Goal: Transaction & Acquisition: Download file/media

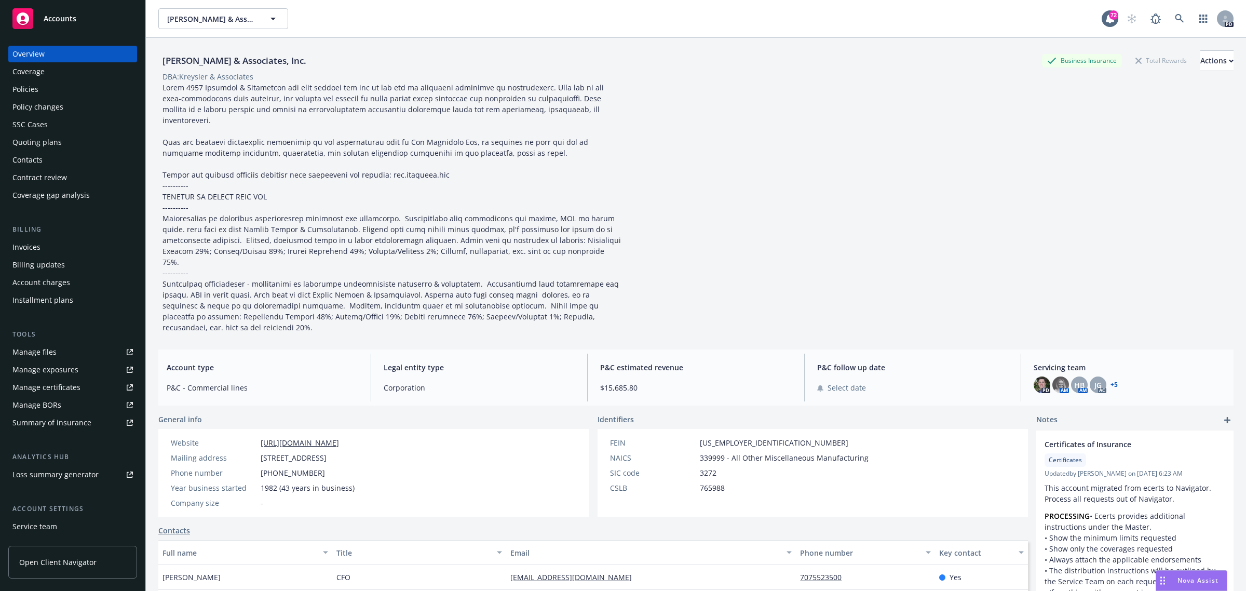
click at [30, 89] on div "Policies" at bounding box center [25, 89] width 26 height 17
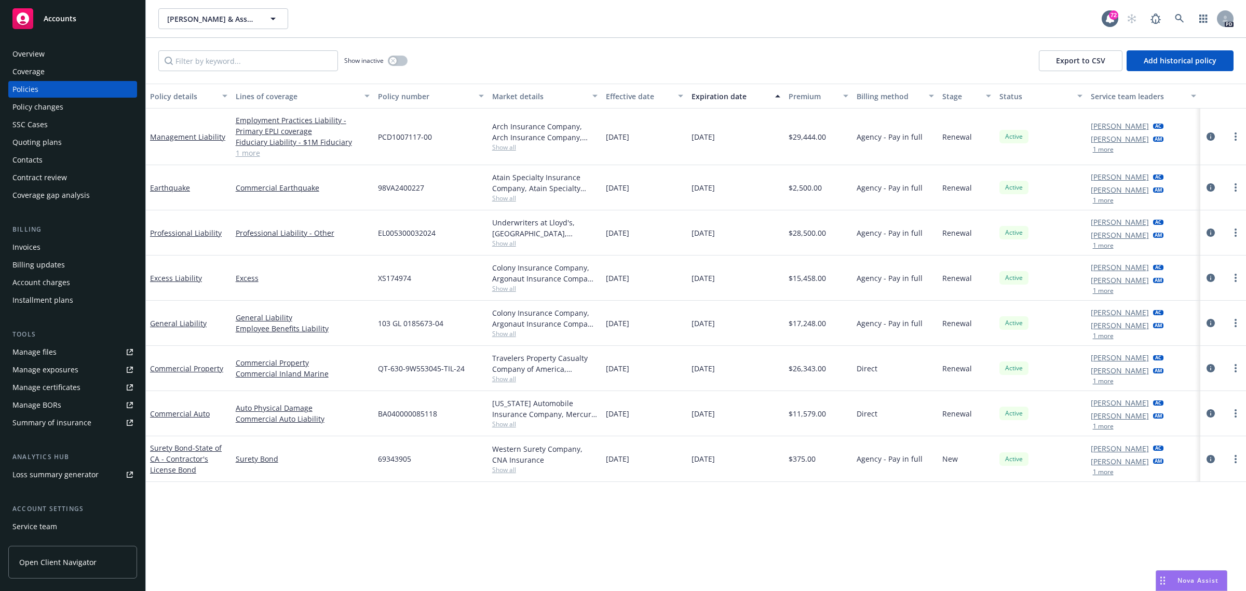
click at [60, 16] on span "Accounts" at bounding box center [60, 19] width 33 height 8
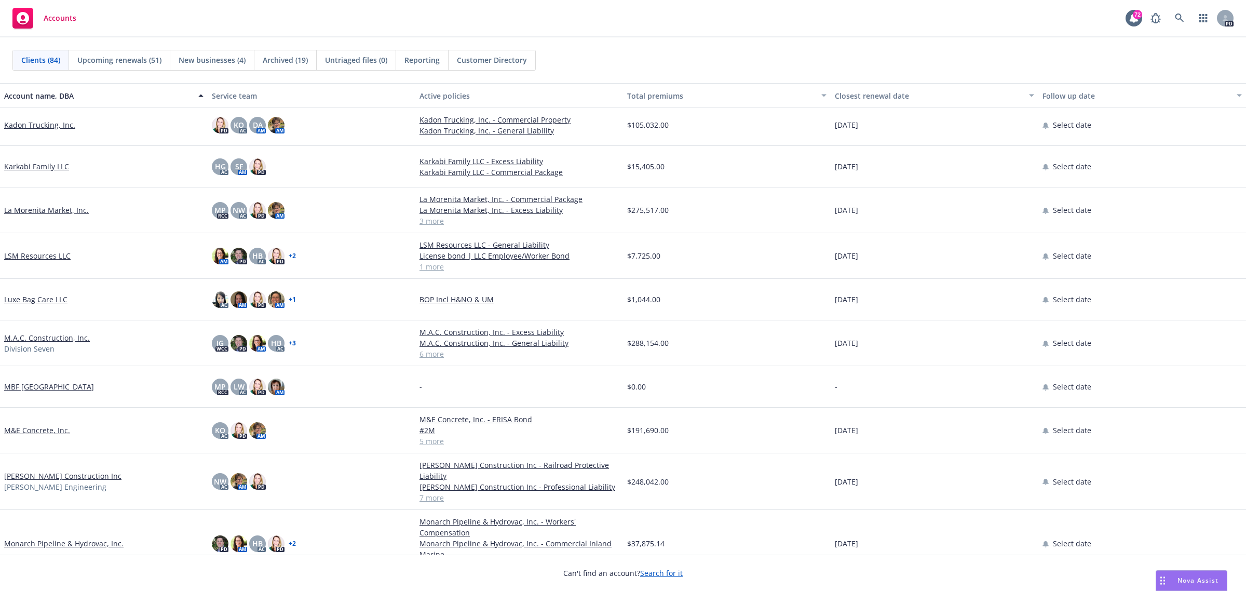
scroll to position [1558, 0]
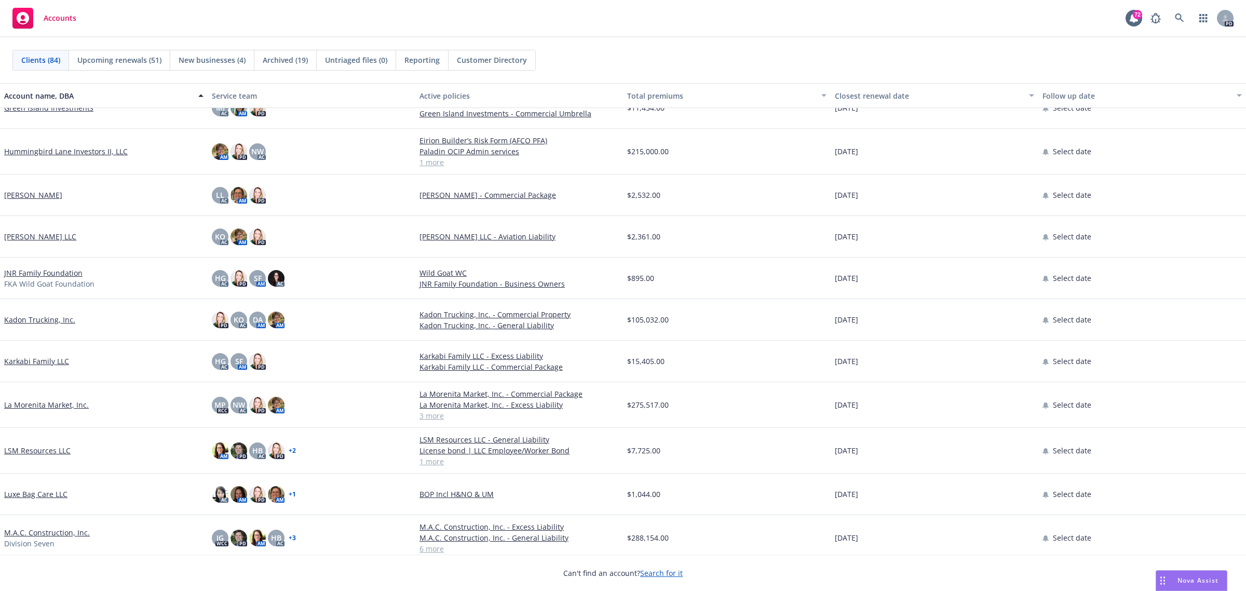
click at [34, 152] on link "Hummingbird Lane Investors II, LLC" at bounding box center [66, 151] width 124 height 11
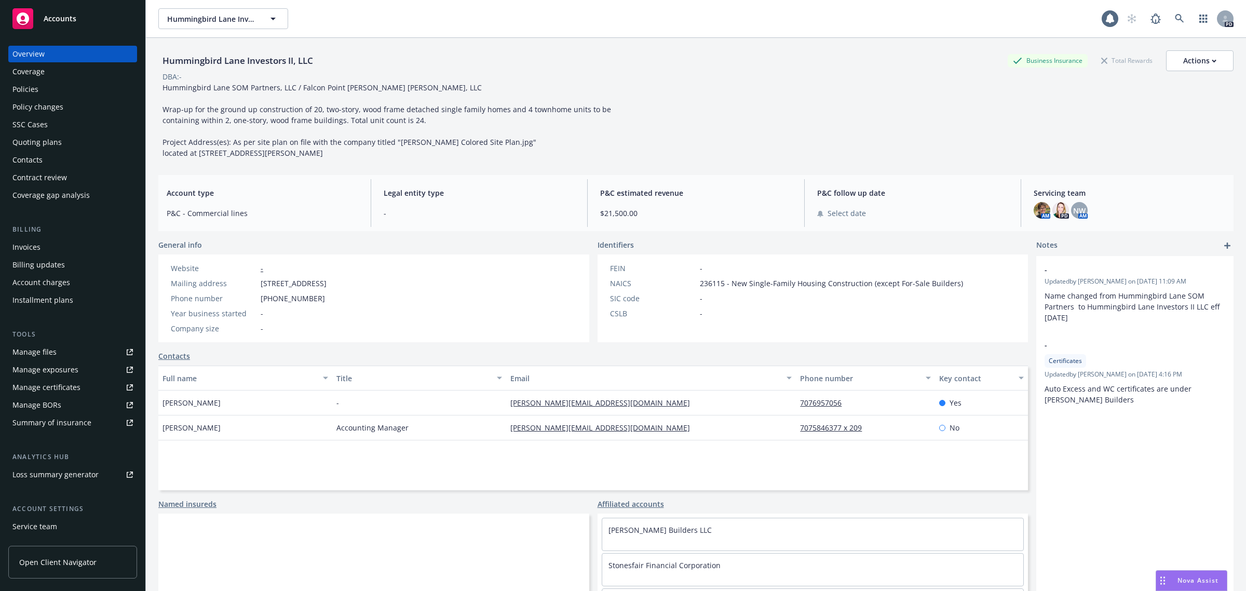
click at [22, 86] on div "Policies" at bounding box center [25, 89] width 26 height 17
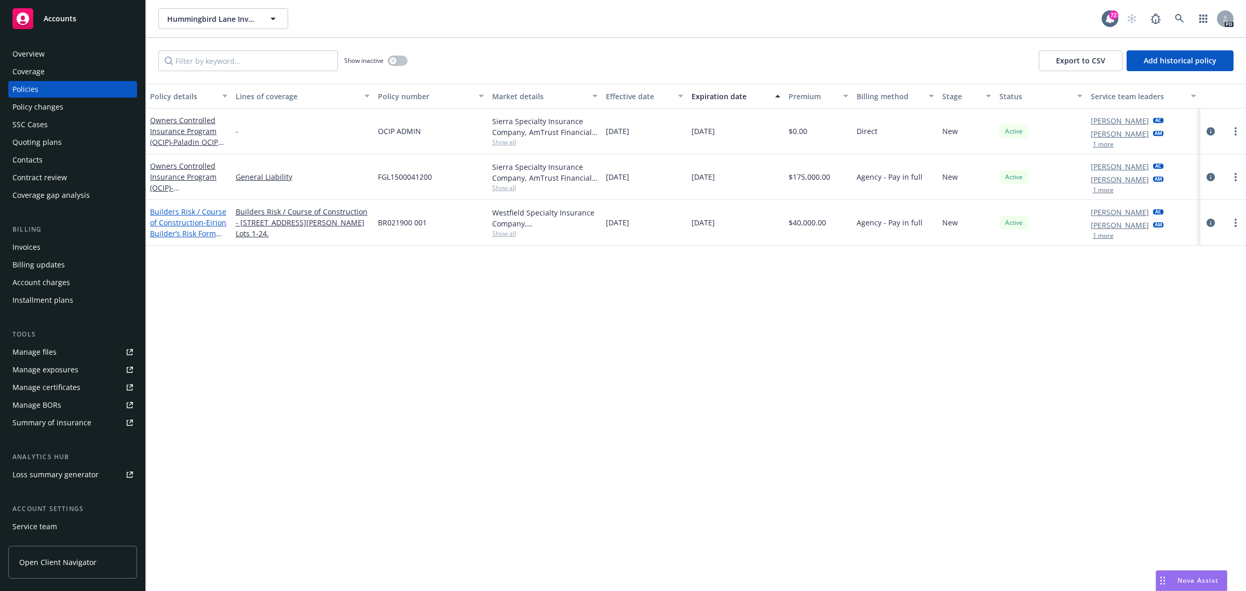
click at [174, 211] on link "Builders Risk / Course of Construction - Eirion Builder’s Risk Form (AFCO PFA)" at bounding box center [188, 228] width 76 height 43
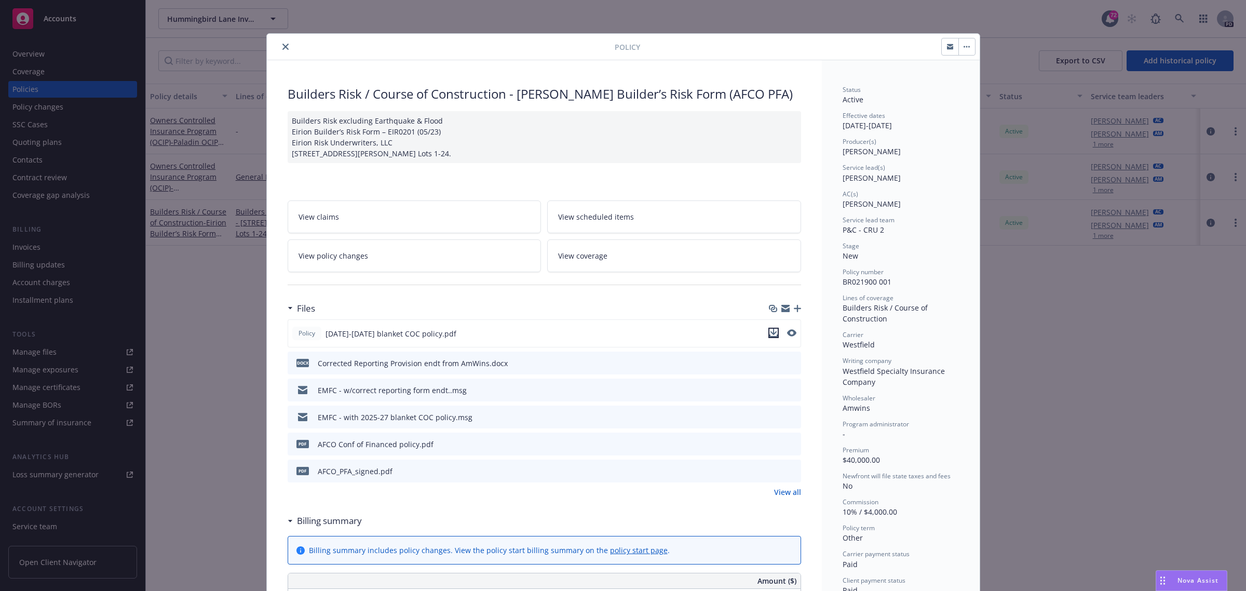
click at [769, 331] on icon "download file" at bounding box center [773, 333] width 8 height 8
click at [279, 44] on button "close" at bounding box center [285, 46] width 12 height 12
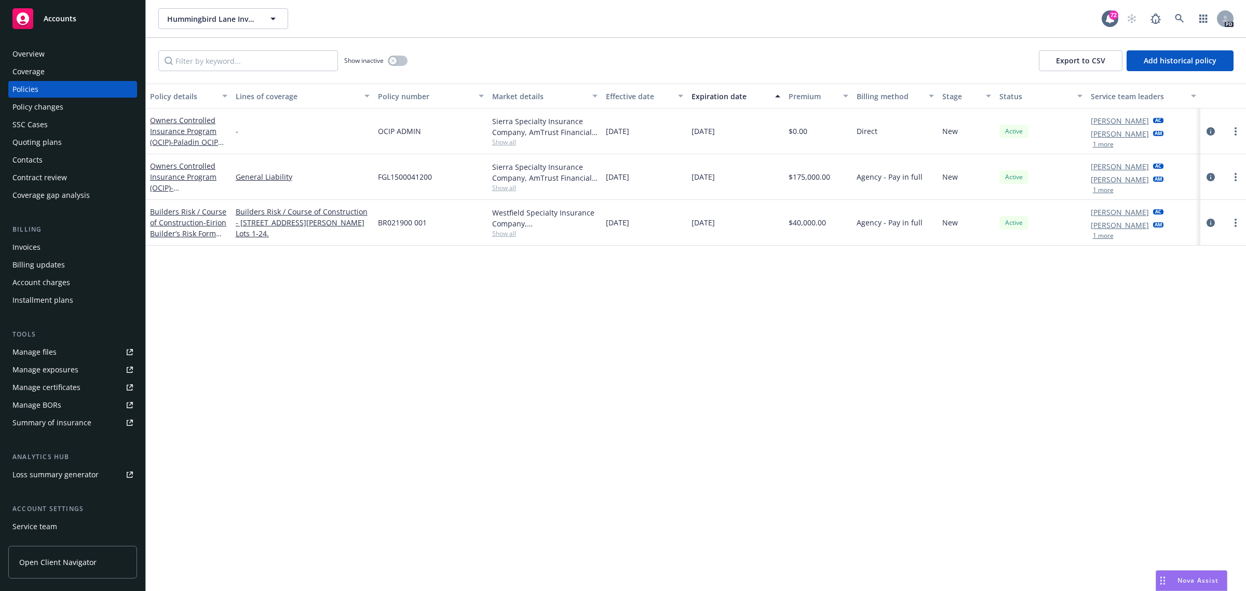
click at [65, 15] on span "Accounts" at bounding box center [60, 19] width 33 height 8
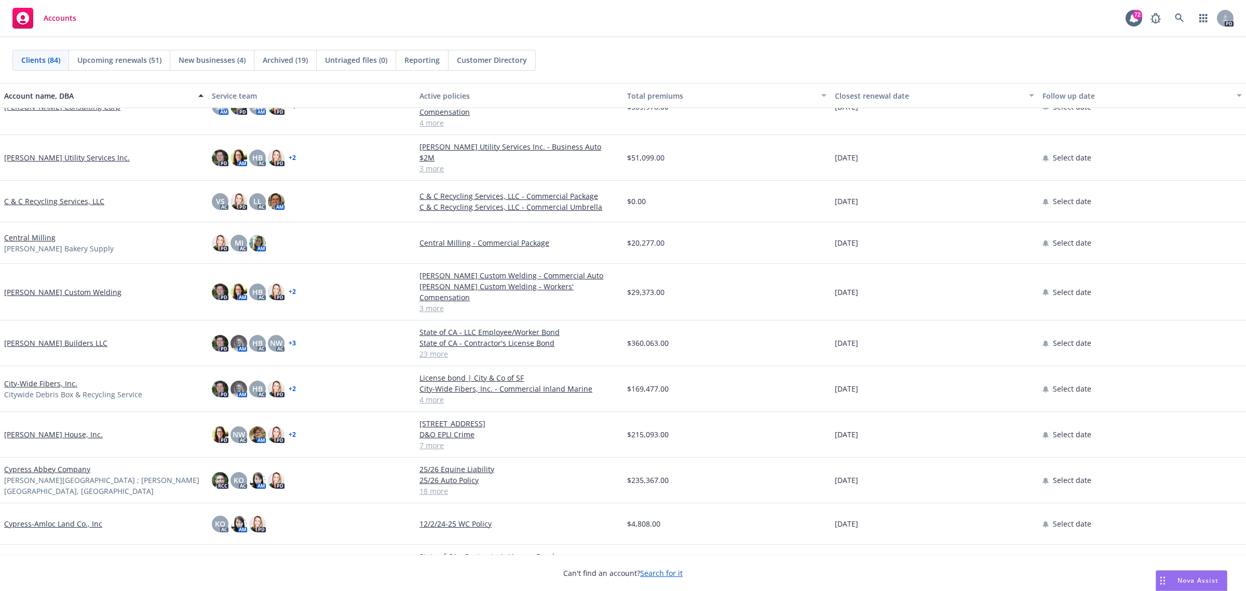
scroll to position [714, 0]
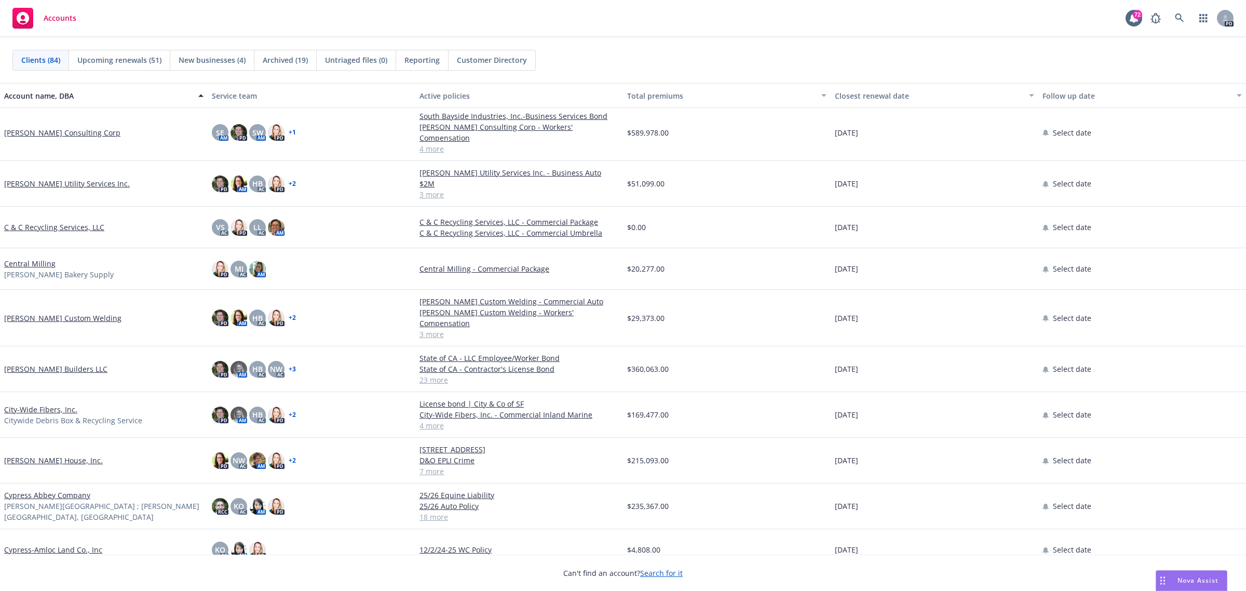
click at [19, 258] on link "Central Milling" at bounding box center [29, 263] width 51 height 11
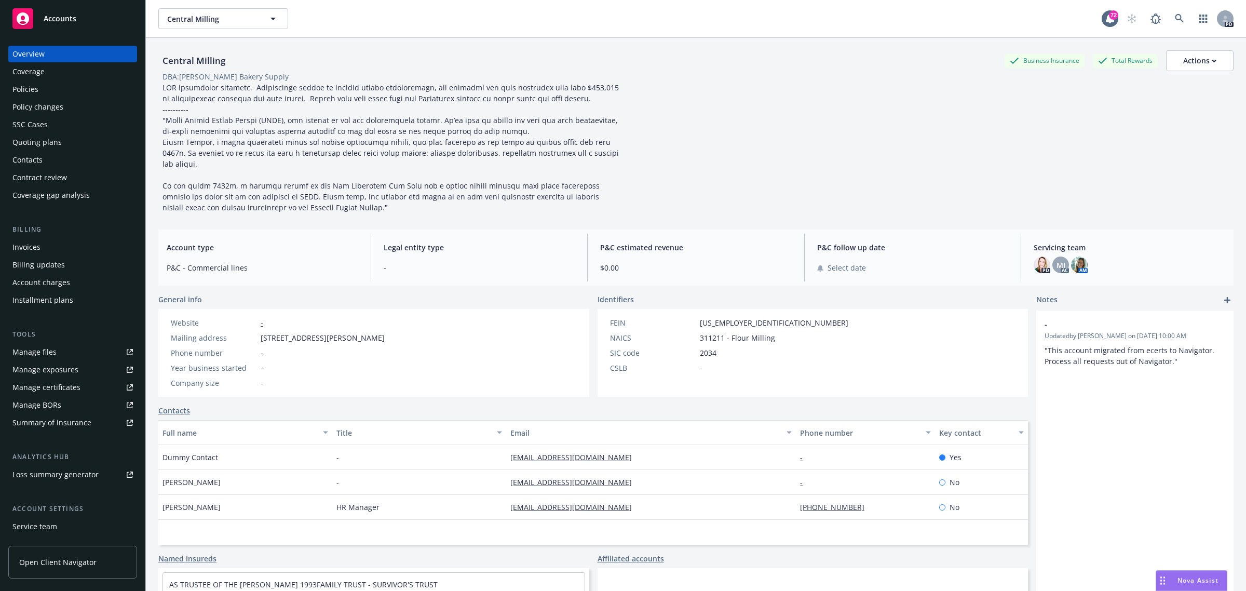
click at [24, 86] on div "Policies" at bounding box center [25, 89] width 26 height 17
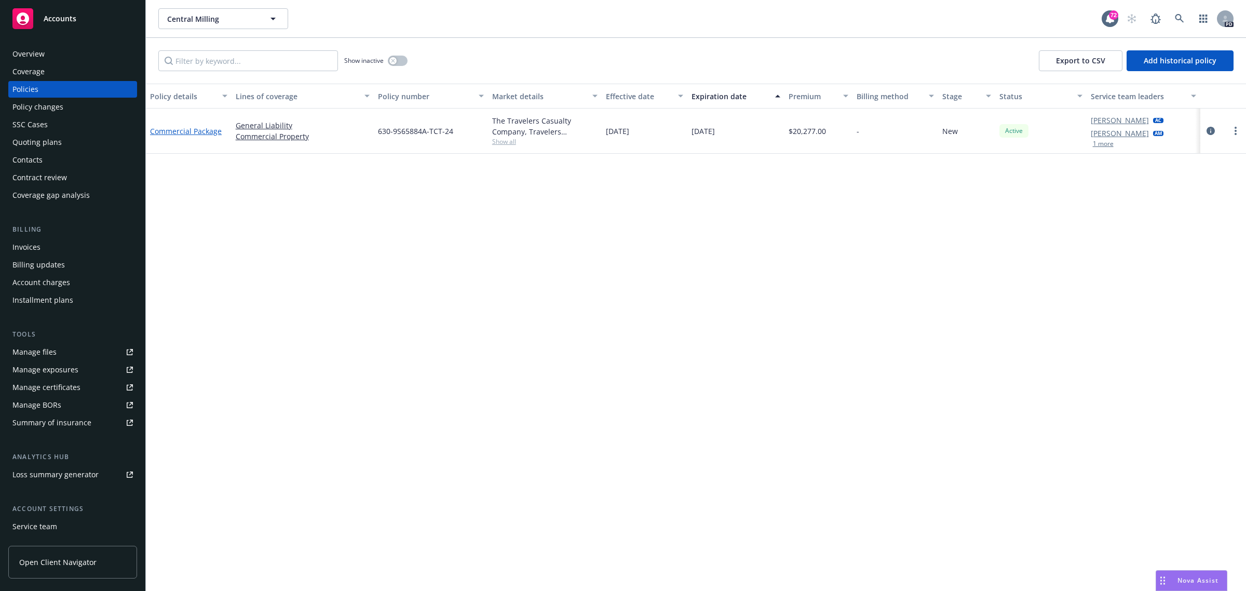
click at [188, 130] on link "Commercial Package" at bounding box center [186, 131] width 72 height 10
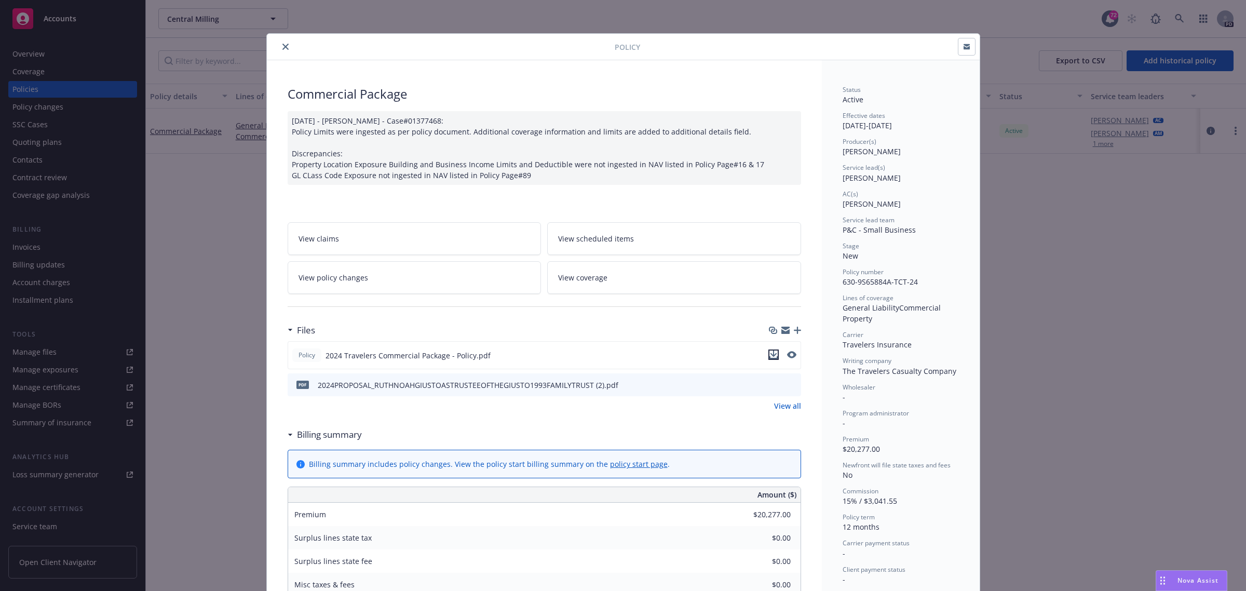
click at [770, 351] on icon "download file" at bounding box center [773, 354] width 8 height 8
click at [771, 387] on icon "download file" at bounding box center [774, 384] width 8 height 8
click at [282, 48] on icon "close" at bounding box center [285, 47] width 6 height 6
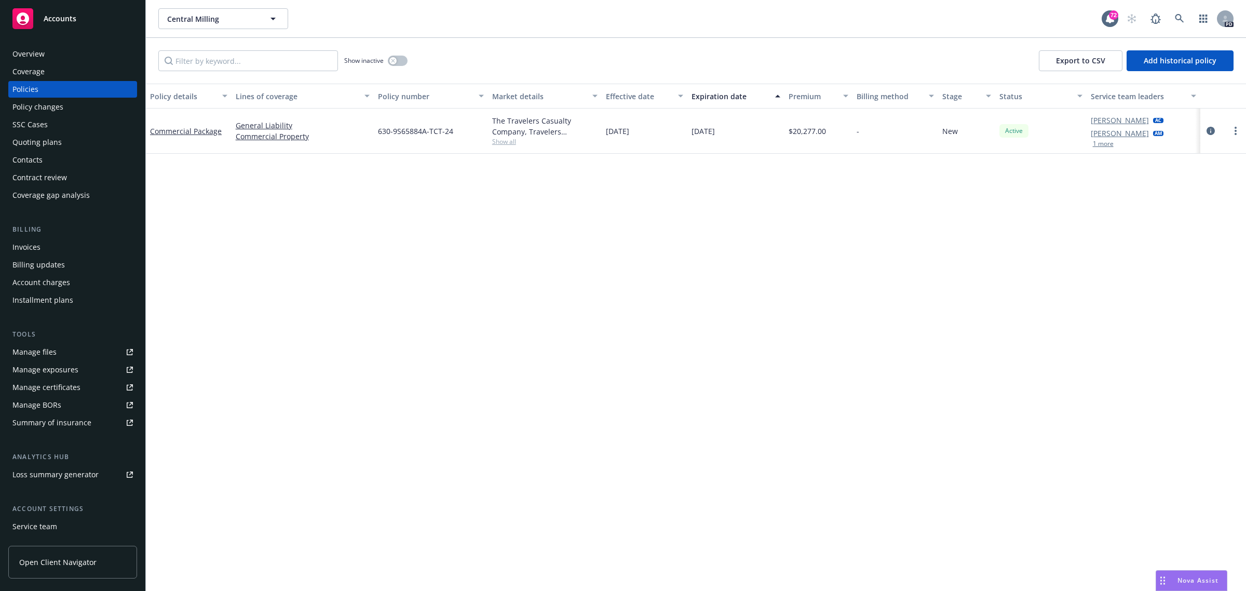
click at [52, 22] on span "Accounts" at bounding box center [60, 19] width 33 height 8
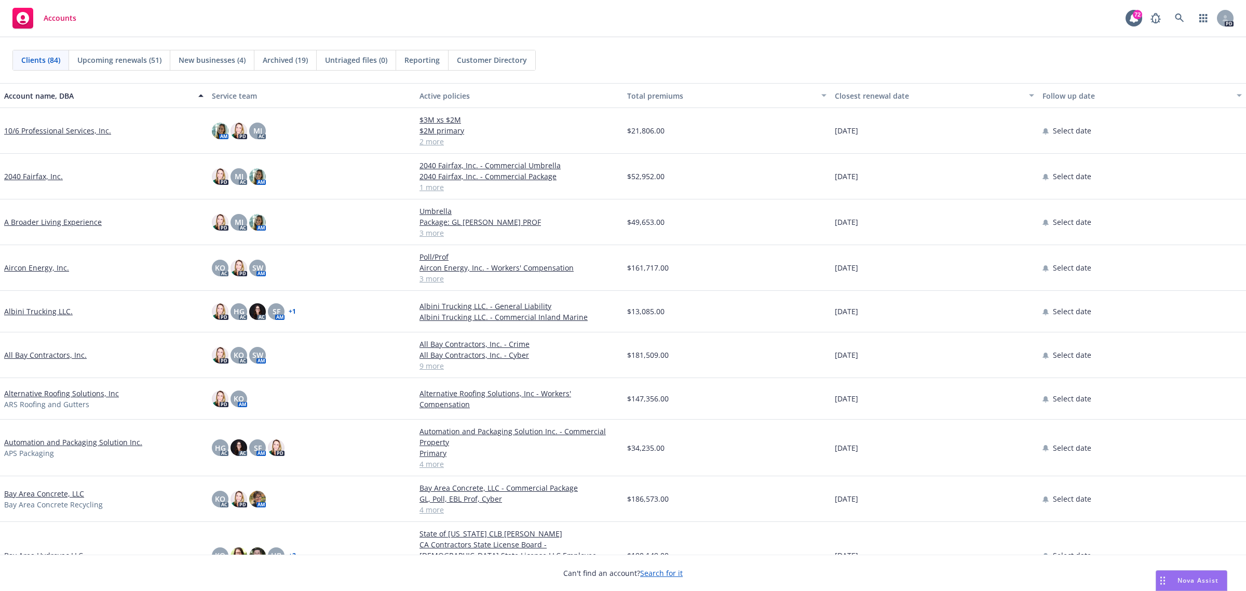
click at [34, 270] on link "Aircon Energy, Inc." at bounding box center [36, 267] width 65 height 11
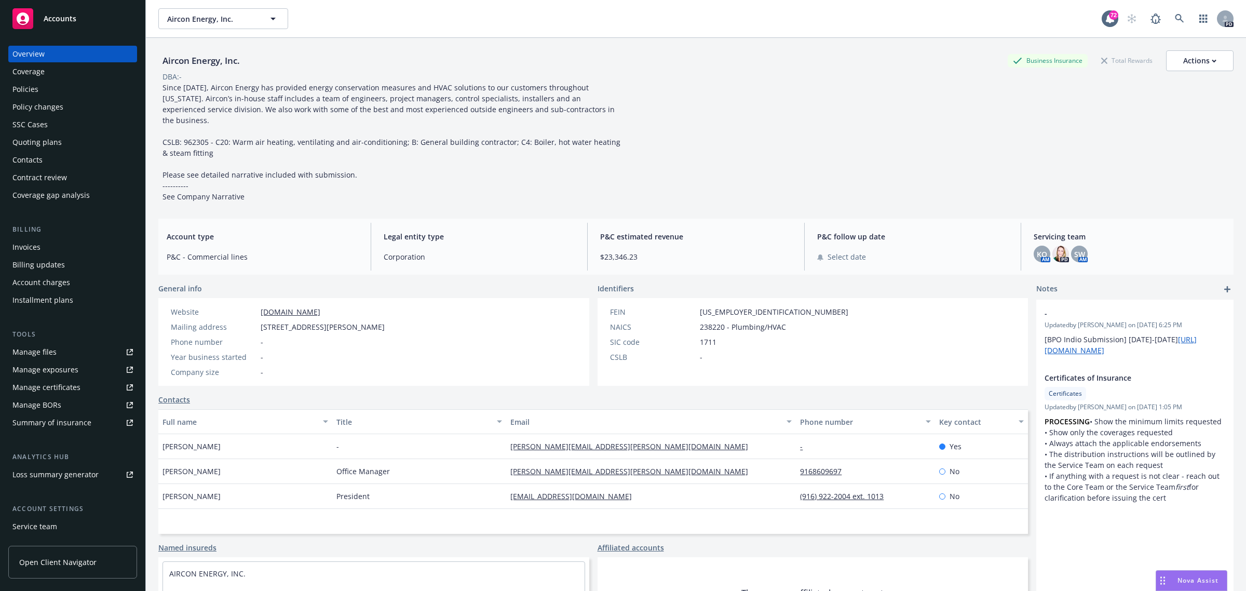
click at [40, 92] on div "Policies" at bounding box center [72, 89] width 120 height 17
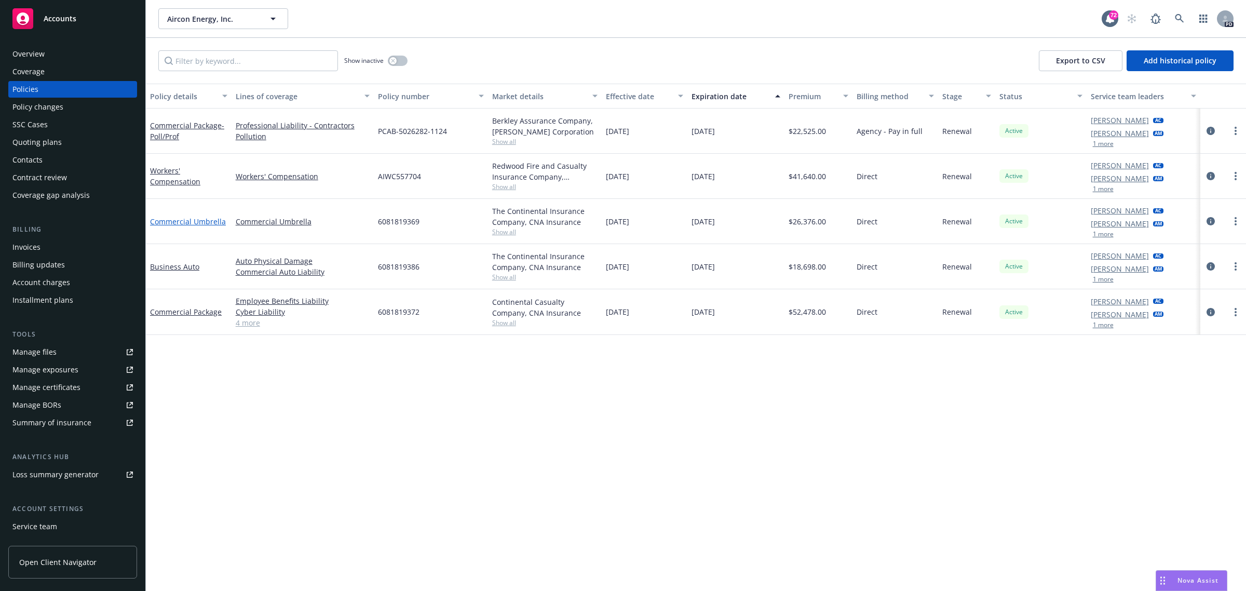
click at [162, 222] on link "Commercial Umbrella" at bounding box center [188, 222] width 76 height 10
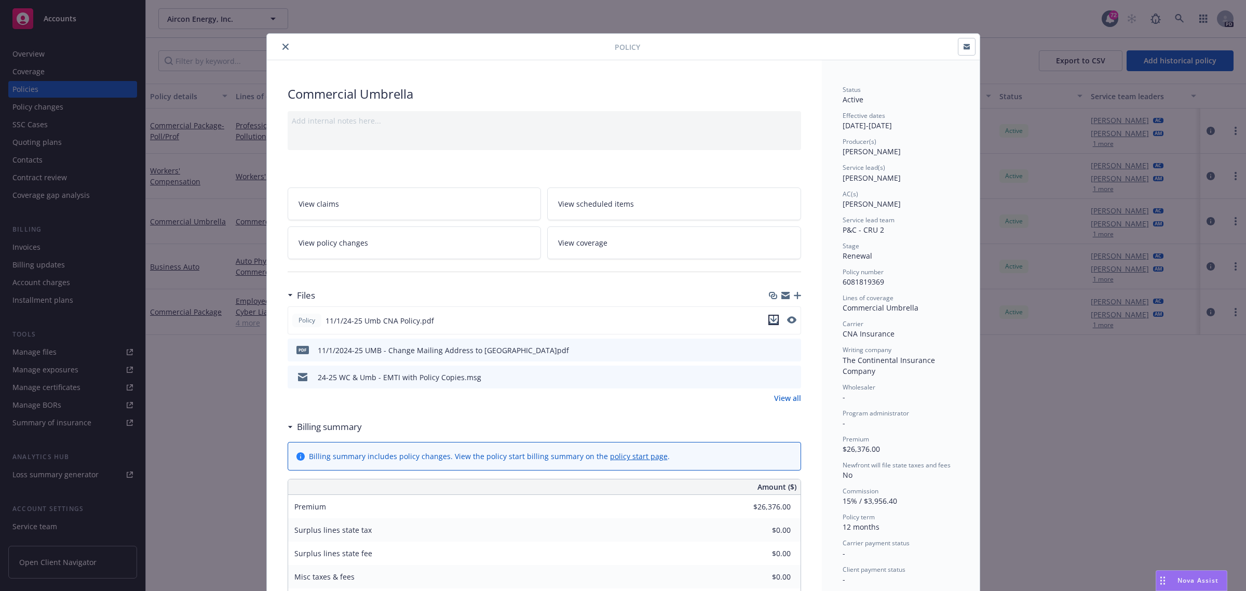
click at [769, 317] on icon "download file" at bounding box center [773, 320] width 8 height 8
click at [279, 49] on button "close" at bounding box center [285, 46] width 12 height 12
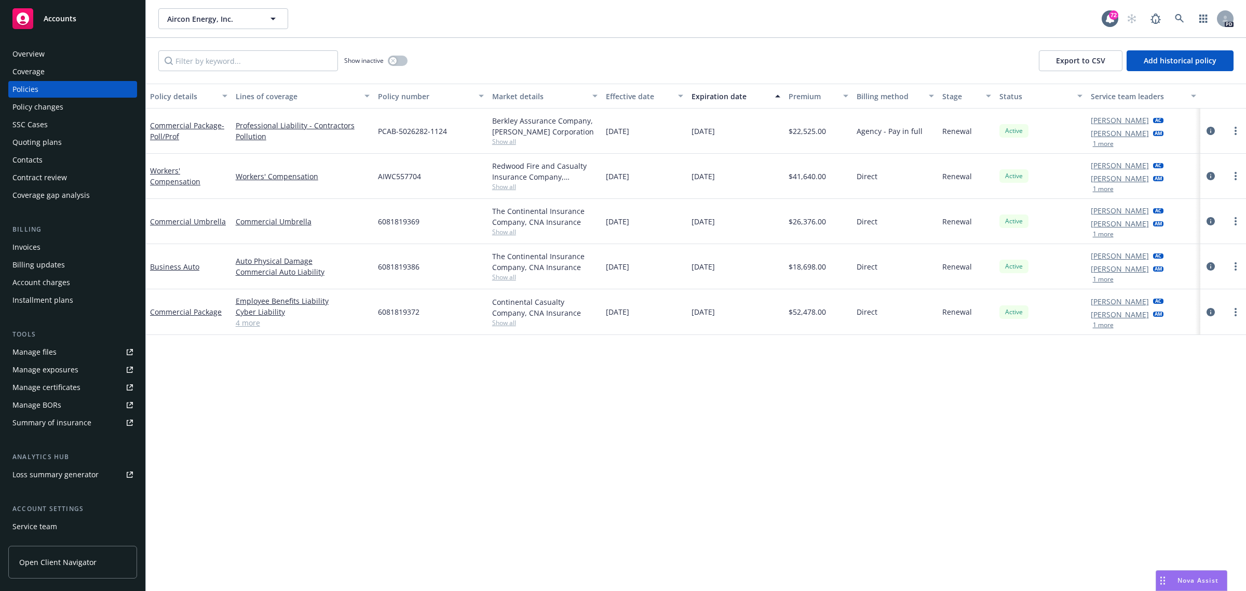
click at [65, 19] on span "Accounts" at bounding box center [60, 19] width 33 height 8
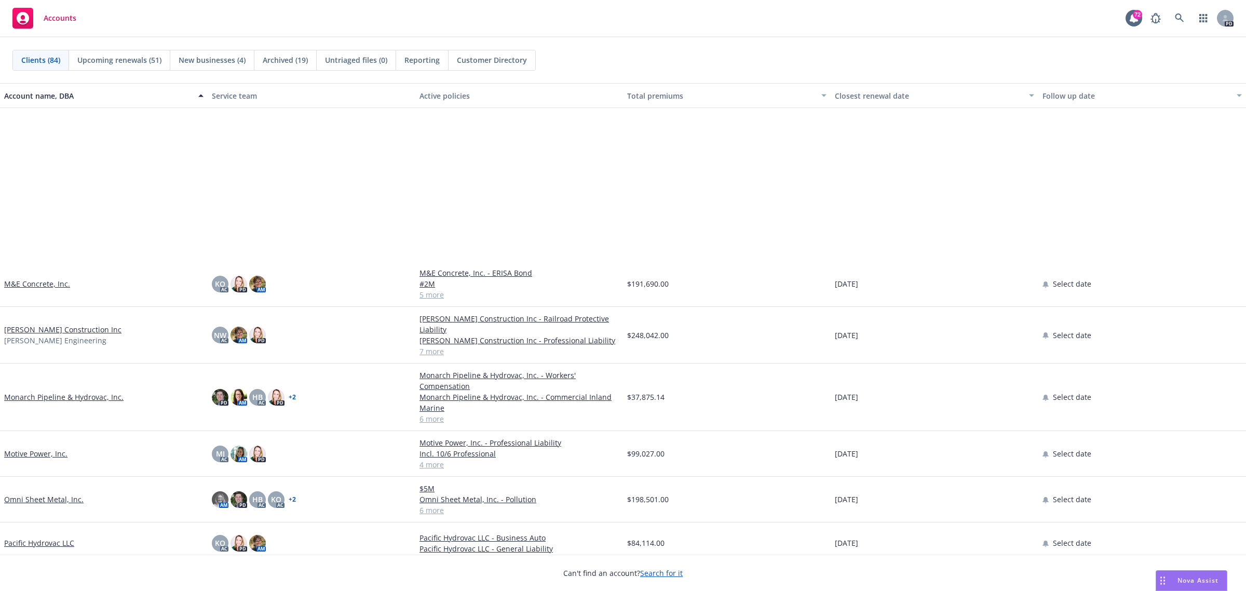
scroll to position [2207, 0]
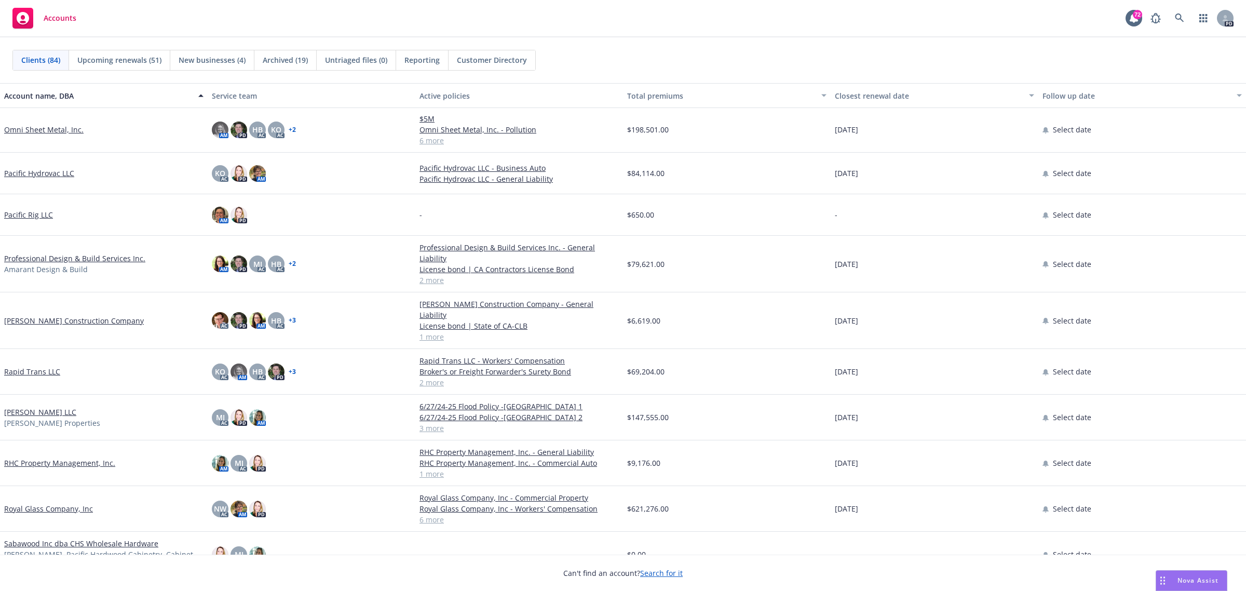
click at [32, 253] on link "Professional Design & Build Services Inc." at bounding box center [74, 258] width 141 height 11
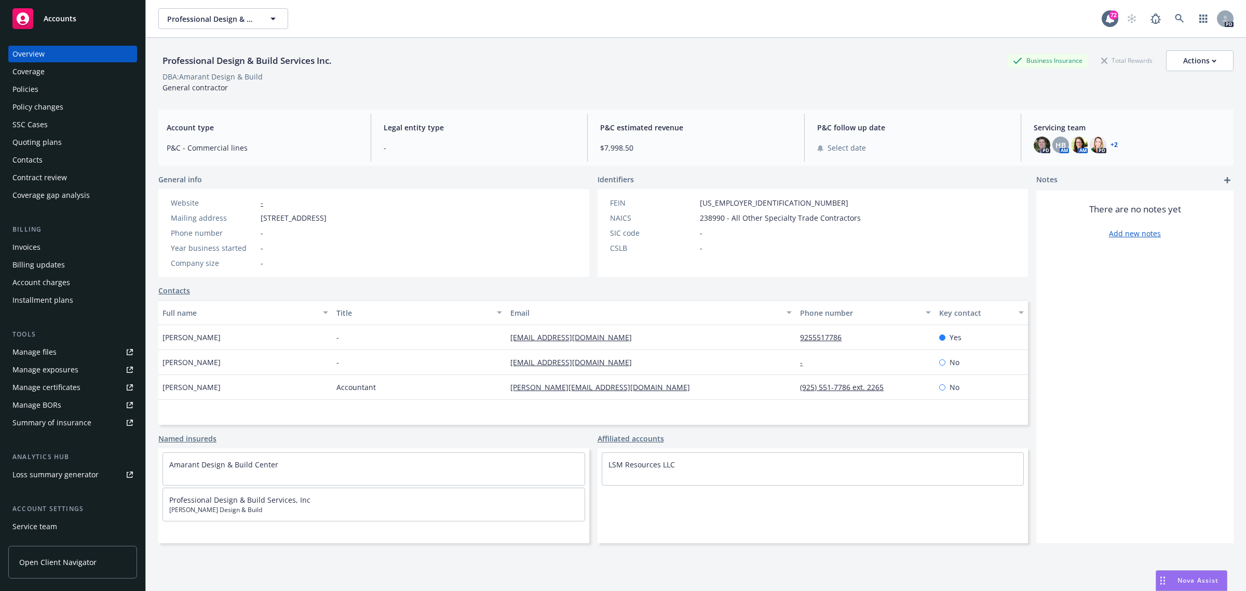
click at [32, 88] on div "Policies" at bounding box center [25, 89] width 26 height 17
